Goal: Transaction & Acquisition: Purchase product/service

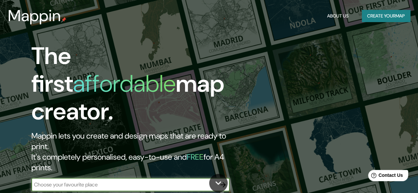
click at [81, 181] on input "text" at bounding box center [123, 185] width 185 height 8
paste input "[STREET_ADDRESS][PERSON_NAME]."
type input "[STREET_ADDRESS][PERSON_NAME]."
click at [225, 178] on button "button" at bounding box center [222, 184] width 13 height 13
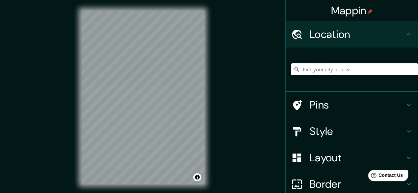
click at [312, 66] on input "Pick your city or area" at bounding box center [354, 69] width 127 height 12
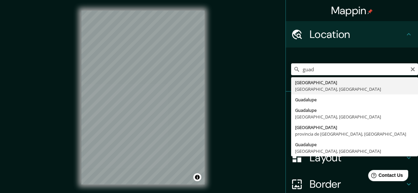
type input "[GEOGRAPHIC_DATA], [GEOGRAPHIC_DATA], [GEOGRAPHIC_DATA]"
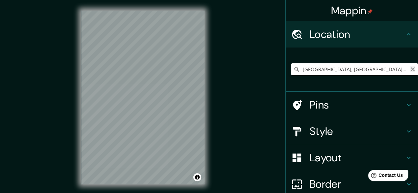
click at [410, 67] on icon "Clear" at bounding box center [412, 69] width 5 height 5
paste input "[STREET_ADDRESS][PERSON_NAME]."
type input "[STREET_ADDRESS][PERSON_NAME]"
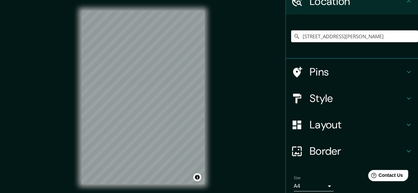
scroll to position [59, 0]
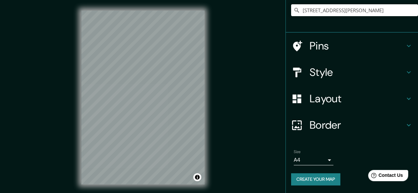
click at [315, 158] on body "Mappin Location [STREET_ADDRESS][GEOGRAPHIC_DATA][PERSON_NAME][STREET_ADDRESS][…" at bounding box center [209, 96] width 418 height 193
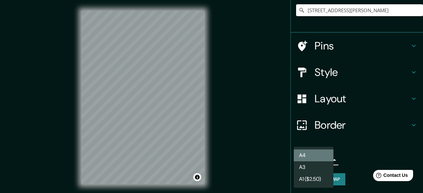
click at [315, 156] on li "A4" at bounding box center [314, 156] width 40 height 12
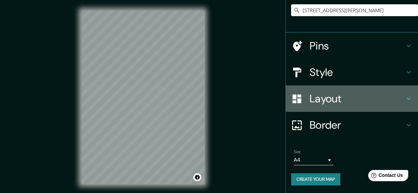
click at [338, 97] on h4 "Layout" at bounding box center [356, 98] width 95 height 13
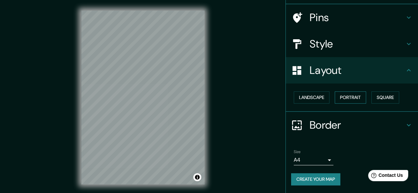
scroll to position [44, 0]
click at [349, 97] on button "Portrait" at bounding box center [350, 98] width 31 height 12
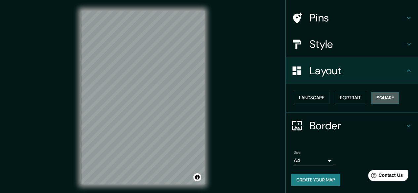
click at [382, 93] on button "Square" at bounding box center [385, 98] width 28 height 12
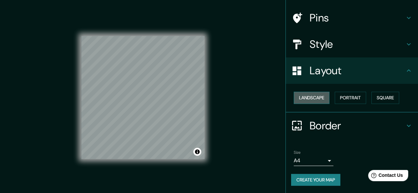
click at [312, 99] on button "Landscape" at bounding box center [312, 98] width 36 height 12
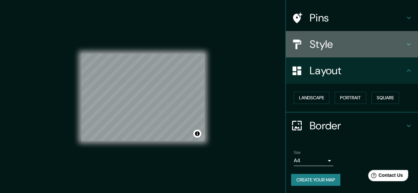
click at [349, 37] on div "Style" at bounding box center [352, 44] width 132 height 26
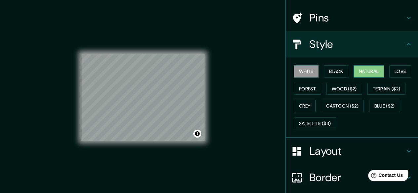
click at [363, 67] on button "Natural" at bounding box center [368, 71] width 30 height 12
click at [392, 68] on button "Love" at bounding box center [400, 71] width 22 height 12
click at [365, 67] on button "Natural" at bounding box center [368, 71] width 30 height 12
click at [294, 106] on button "Grey" at bounding box center [305, 106] width 22 height 12
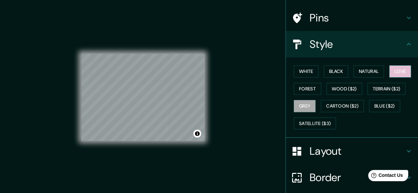
click at [392, 72] on button "Love" at bounding box center [400, 71] width 22 height 12
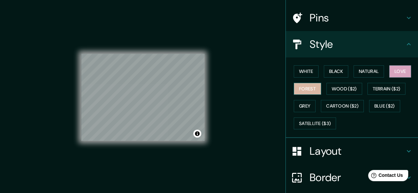
click at [303, 90] on button "Forest" at bounding box center [307, 89] width 27 height 12
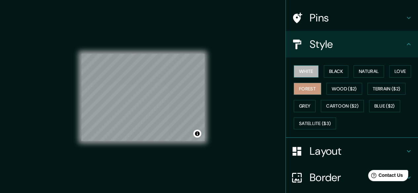
click at [305, 70] on button "White" at bounding box center [306, 71] width 25 height 12
click at [333, 69] on button "Black" at bounding box center [336, 71] width 25 height 12
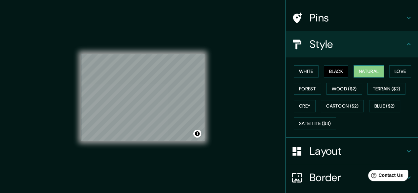
click at [361, 70] on button "Natural" at bounding box center [368, 71] width 30 height 12
click at [305, 90] on button "Forest" at bounding box center [307, 89] width 27 height 12
drag, startPoint x: 357, startPoint y: 68, endPoint x: 331, endPoint y: 76, distance: 27.4
click at [355, 68] on button "Natural" at bounding box center [368, 71] width 30 height 12
click at [327, 74] on button "Black" at bounding box center [336, 71] width 25 height 12
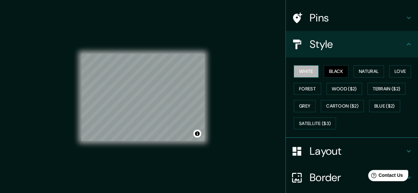
click at [299, 73] on button "White" at bounding box center [306, 71] width 25 height 12
click at [396, 72] on button "Love" at bounding box center [400, 71] width 22 height 12
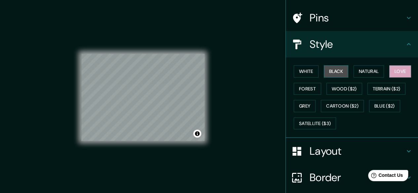
click at [328, 75] on button "Black" at bounding box center [336, 71] width 25 height 12
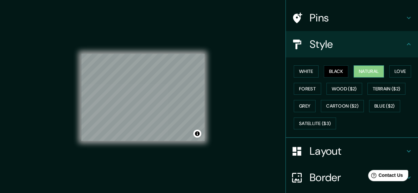
click at [367, 73] on button "Natural" at bounding box center [368, 71] width 30 height 12
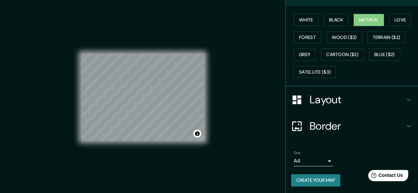
click at [338, 27] on div "White Black Natural Love Forest Wood ($2) Terrain ($2) Grey Cartoon ($2) Blue (…" at bounding box center [354, 45] width 127 height 69
click at [399, 21] on button "Love" at bounding box center [400, 20] width 22 height 12
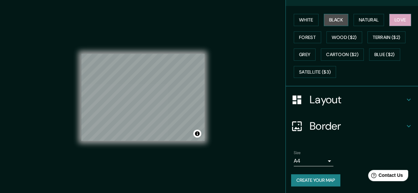
click at [324, 23] on button "Black" at bounding box center [336, 20] width 25 height 12
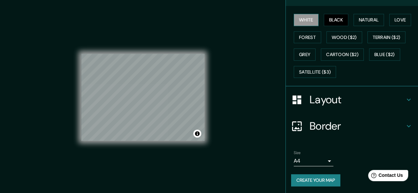
click at [295, 18] on button "White" at bounding box center [306, 20] width 25 height 12
click at [294, 31] on button "Forest" at bounding box center [307, 37] width 27 height 12
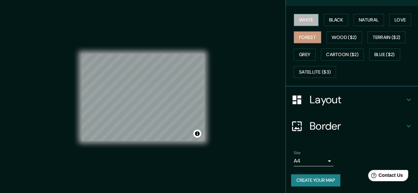
click at [297, 22] on button "White" at bounding box center [306, 20] width 25 height 12
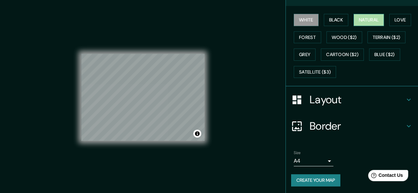
click at [364, 21] on button "Natural" at bounding box center [368, 20] width 30 height 12
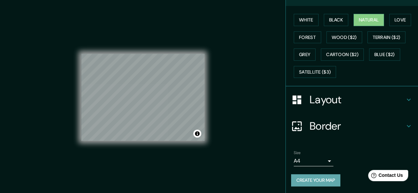
click at [314, 178] on button "Create your map" at bounding box center [315, 180] width 49 height 12
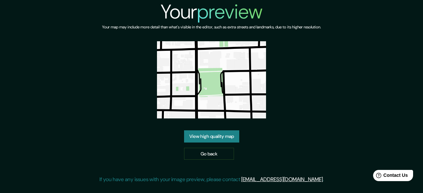
click at [196, 50] on img at bounding box center [211, 79] width 109 height 77
click at [216, 135] on link "View high quality map" at bounding box center [211, 136] width 55 height 12
